Goal: Task Accomplishment & Management: Manage account settings

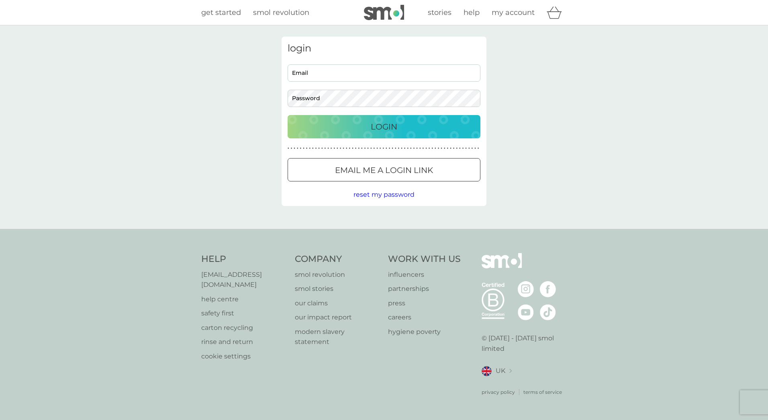
click at [312, 74] on input "Email" at bounding box center [384, 72] width 193 height 17
click at [362, 129] on div "Login" at bounding box center [384, 126] width 177 height 13
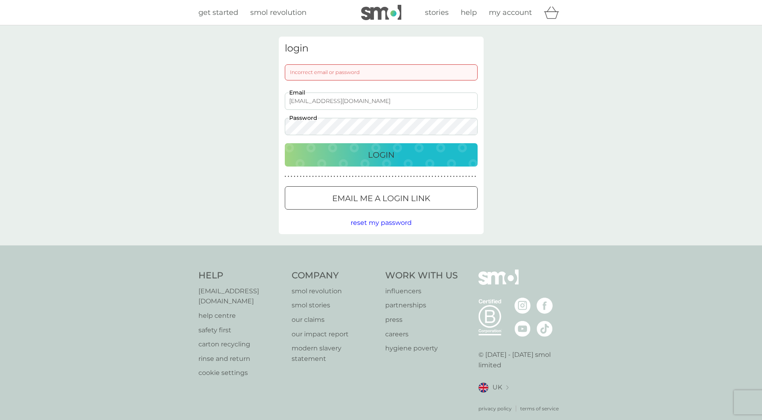
drag, startPoint x: 368, startPoint y: 98, endPoint x: 216, endPoint y: 100, distance: 151.9
click at [216, 100] on div "login Incorrect email or password [EMAIL_ADDRESS][DOMAIN_NAME] Email Password L…" at bounding box center [381, 135] width 762 height 220
type input "[EMAIL_ADDRESS][DOMAIN_NAME]"
click at [371, 153] on p "Login" at bounding box center [381, 154] width 27 height 13
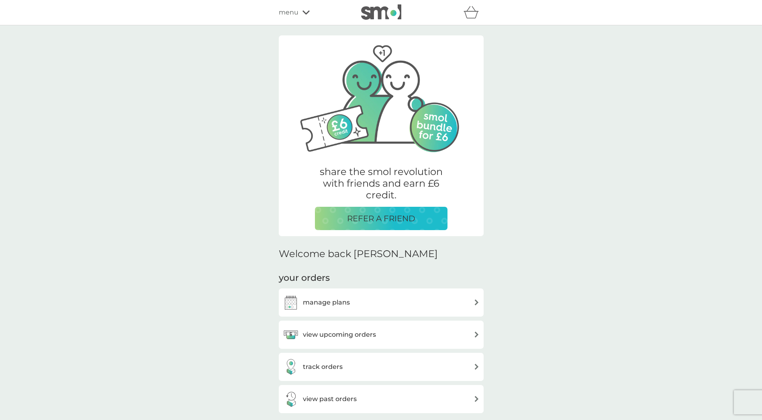
click at [418, 299] on div "manage plans" at bounding box center [381, 302] width 197 height 16
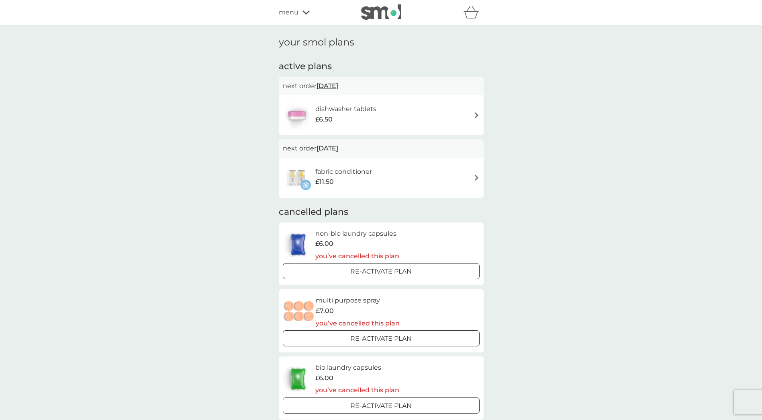
click at [472, 115] on div "dishwasher tablets £6.50" at bounding box center [381, 115] width 197 height 28
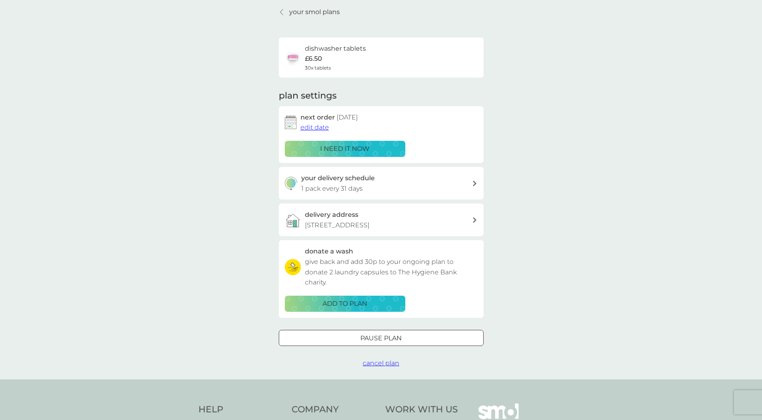
scroll to position [80, 0]
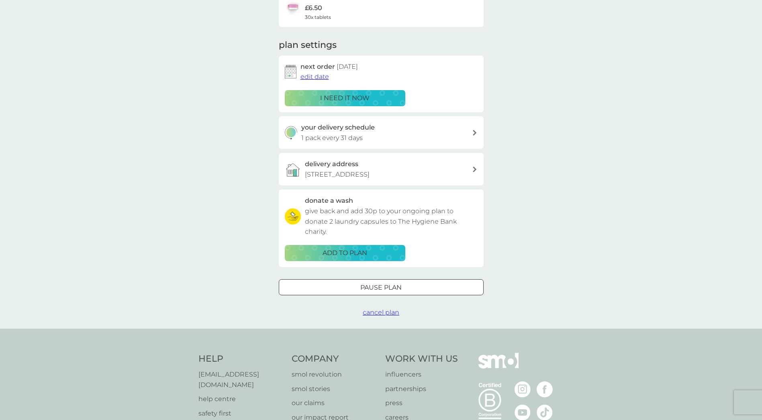
click at [379, 291] on div at bounding box center [381, 287] width 29 height 8
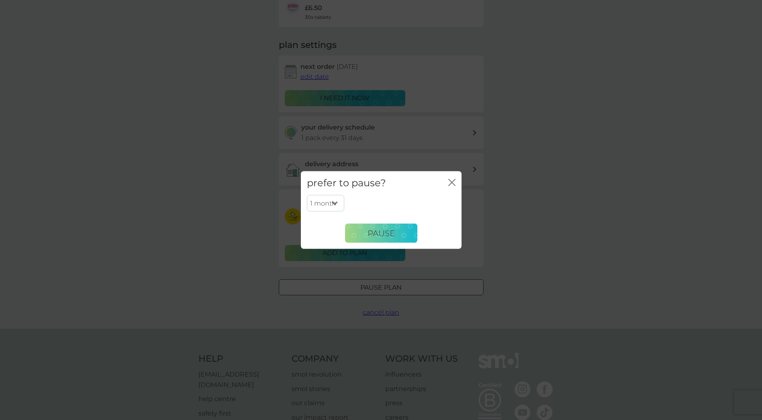
click at [334, 202] on select "1 month 2 months 3 months 4 months 5 months 6 months" at bounding box center [325, 203] width 37 height 17
select select "6"
click at [307, 195] on select "1 month 2 months 3 months 4 months 5 months 6 months" at bounding box center [325, 203] width 37 height 17
click at [363, 232] on button "Pause" at bounding box center [381, 232] width 72 height 19
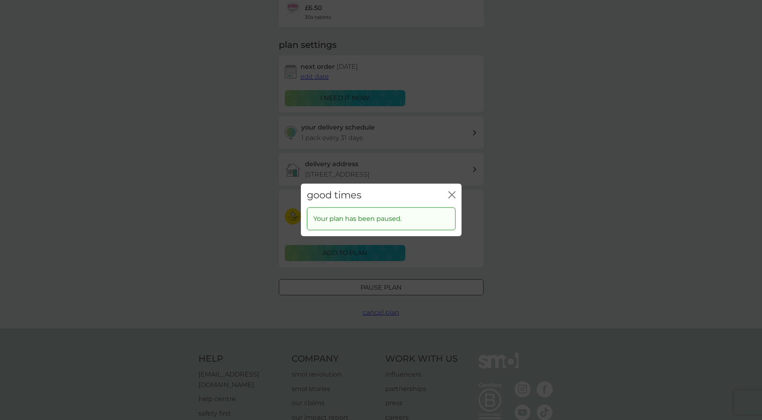
click at [453, 193] on icon "close" at bounding box center [453, 194] width 3 height 6
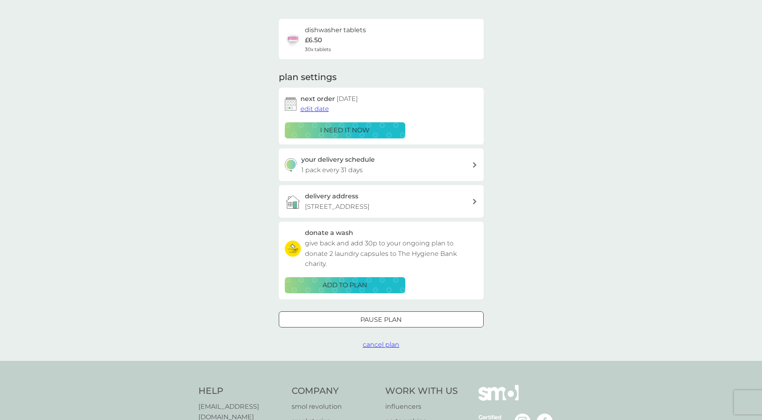
scroll to position [0, 0]
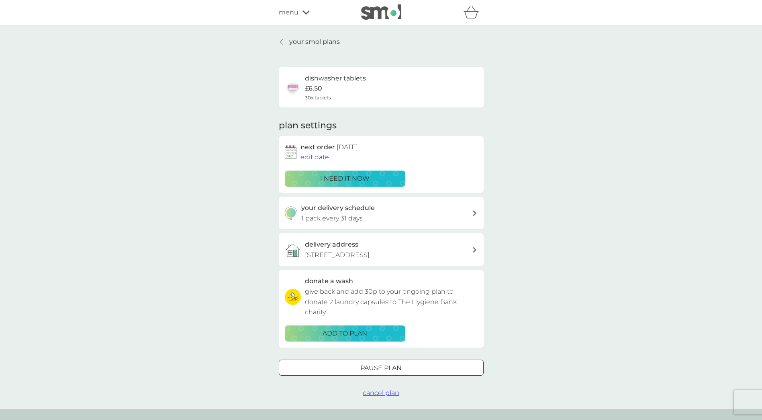
click at [297, 41] on p "your smol plans" at bounding box center [314, 42] width 51 height 10
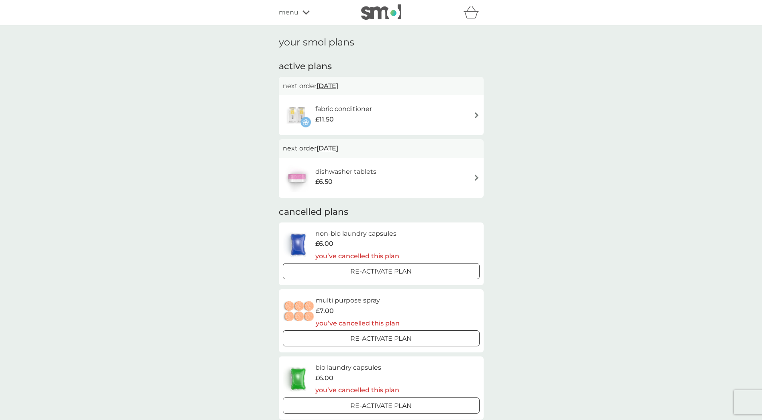
click at [288, 7] on span "menu" at bounding box center [289, 12] width 20 height 10
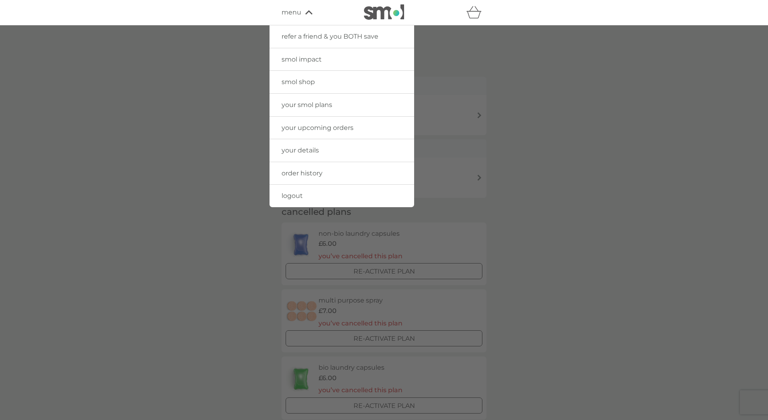
click at [297, 193] on span "logout" at bounding box center [292, 196] width 21 height 8
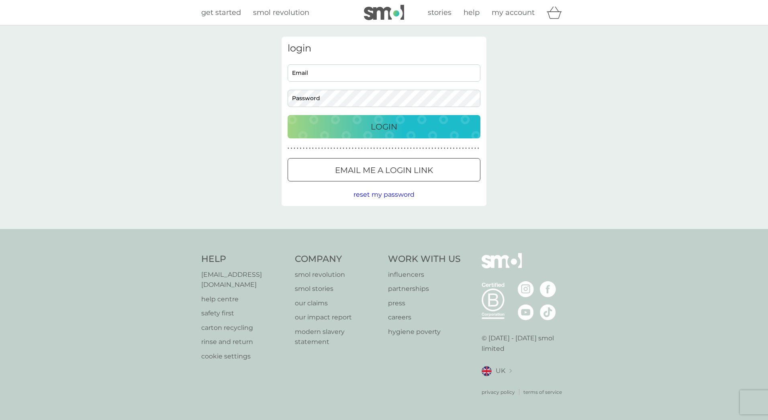
type input "ljsmith@doctors.org.uk"
drag, startPoint x: 364, startPoint y: 73, endPoint x: 217, endPoint y: 56, distance: 147.6
click at [217, 56] on div "login ljsmith@doctors.org.uk Email Password Login ● ● ● ● ● ● ● ● ● ● ● ● ● ● ●…" at bounding box center [384, 126] width 768 height 203
click at [576, 159] on div "login ljsmith@doctors.org.uk Email Password Login ● ● ● ● ● ● ● ● ● ● ● ● ● ● ●…" at bounding box center [384, 126] width 768 height 203
drag, startPoint x: 366, startPoint y: 71, endPoint x: 331, endPoint y: 70, distance: 35.0
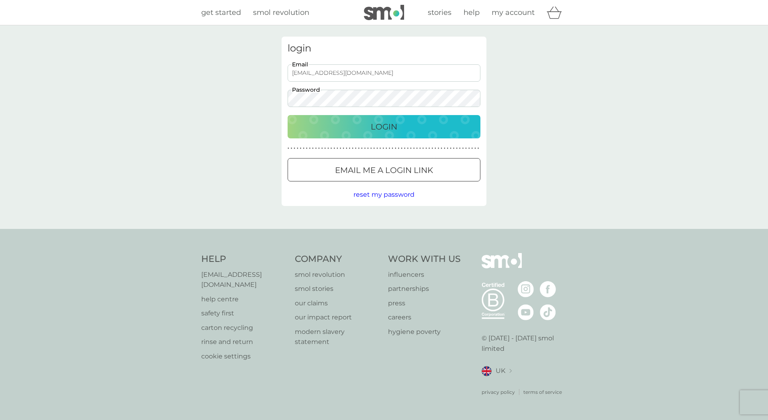
click at [331, 70] on input "ljsmith@doctors.org.uk" at bounding box center [384, 72] width 193 height 17
click at [368, 193] on span "reset my password" at bounding box center [384, 194] width 61 height 8
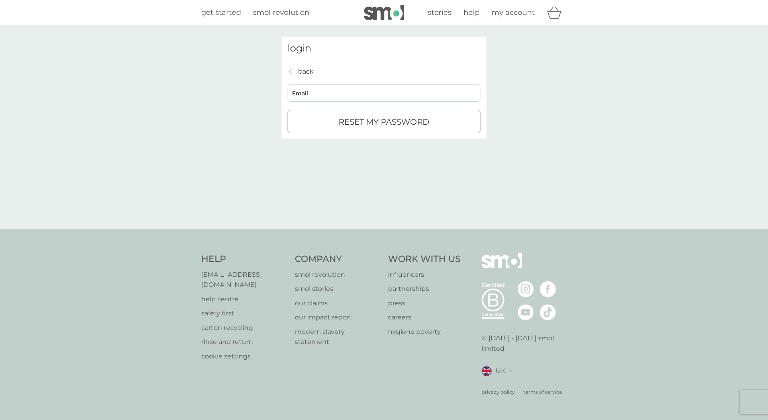
click at [352, 95] on input "Email" at bounding box center [384, 92] width 193 height 17
type input "louiseslaney01@gmail.com"
click at [355, 123] on p "reset my password" at bounding box center [384, 121] width 91 height 13
